Goal: Transaction & Acquisition: Purchase product/service

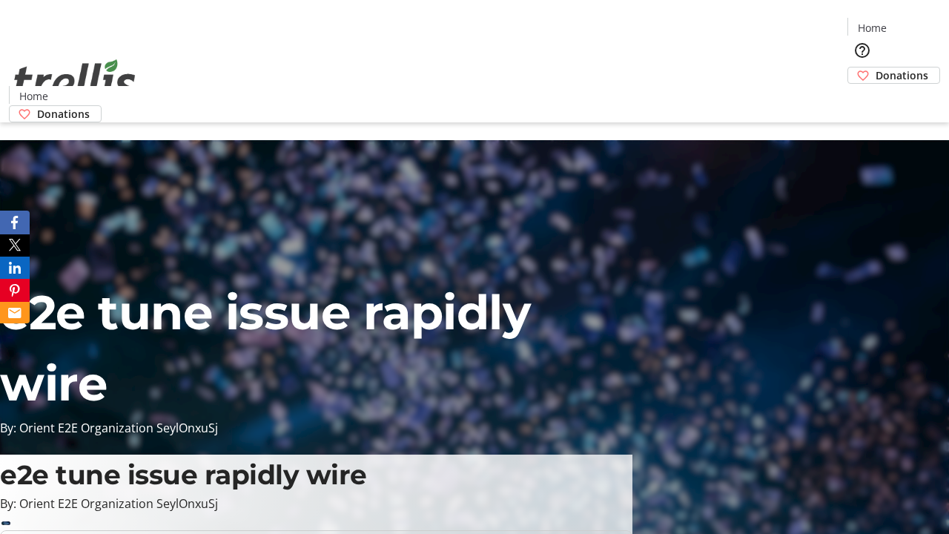
click at [875, 67] on span "Donations" at bounding box center [901, 75] width 53 height 16
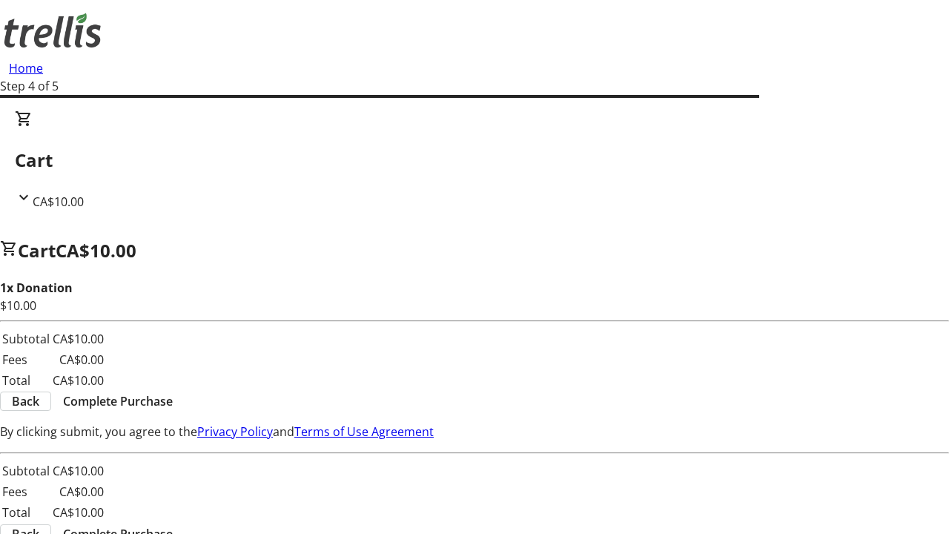
click at [173, 392] on span "Complete Purchase" at bounding box center [118, 401] width 110 height 18
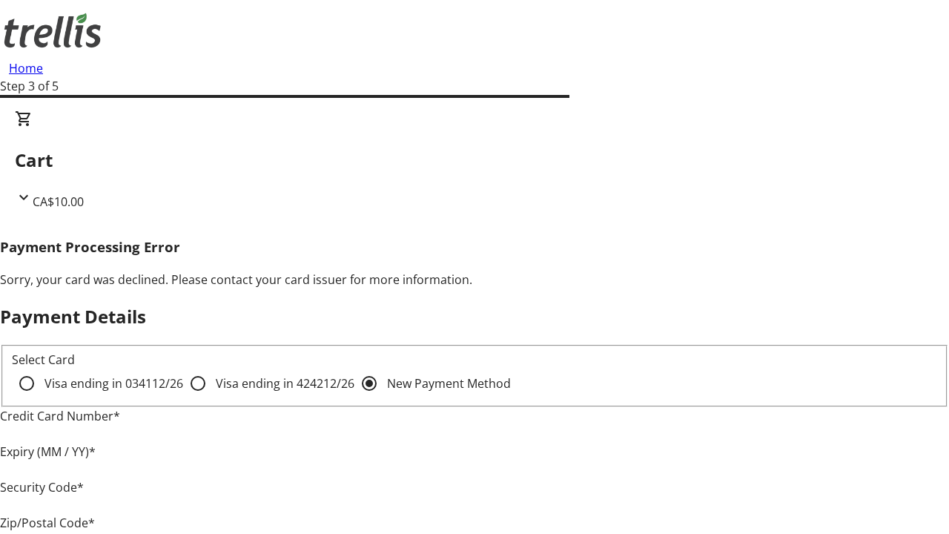
click at [183, 396] on input "Visa ending in 4242 12/26" at bounding box center [198, 383] width 30 height 30
radio input "true"
